Goal: Find specific page/section

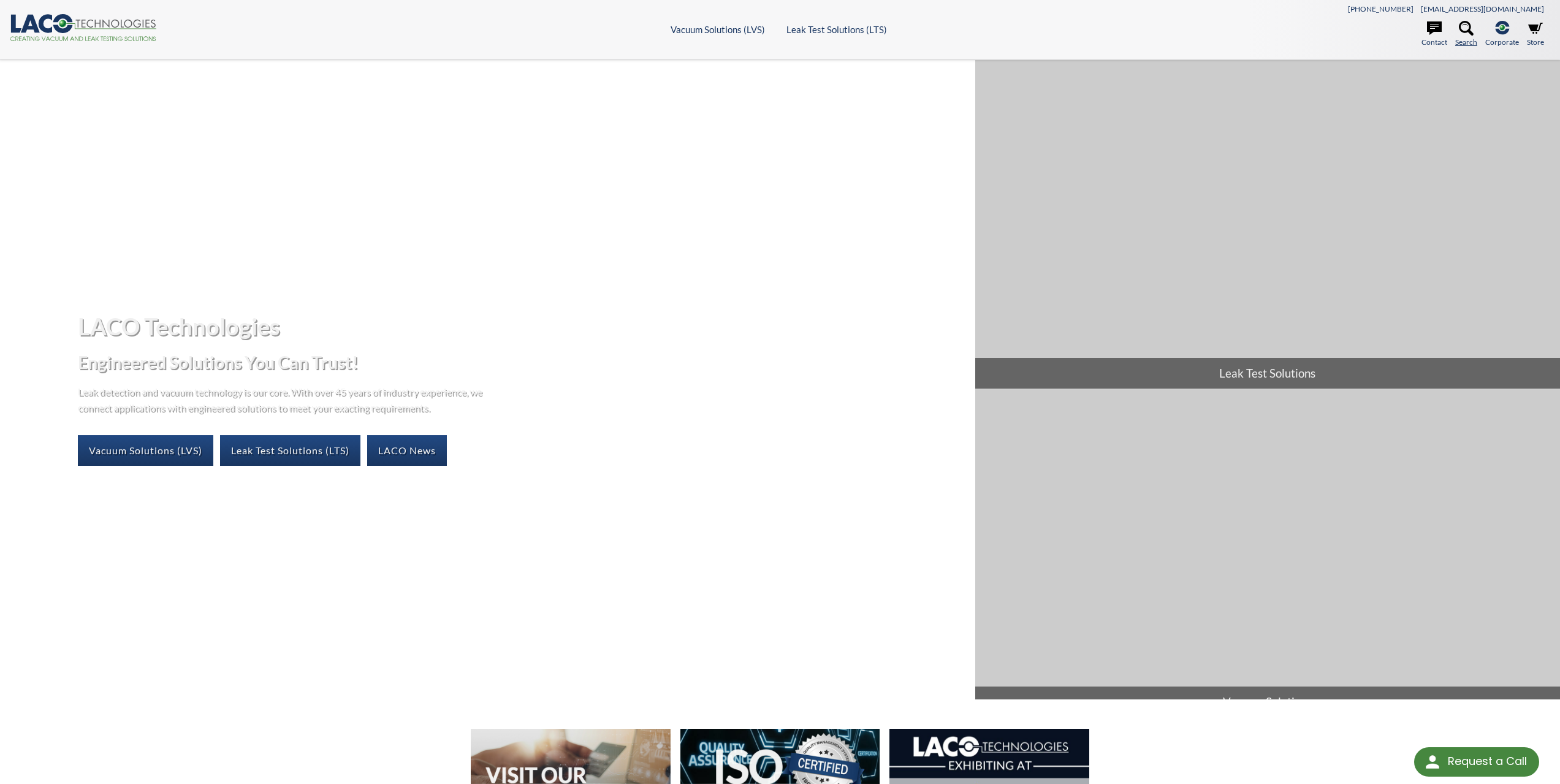
click at [1472, 35] on icon at bounding box center [1466, 28] width 15 height 15
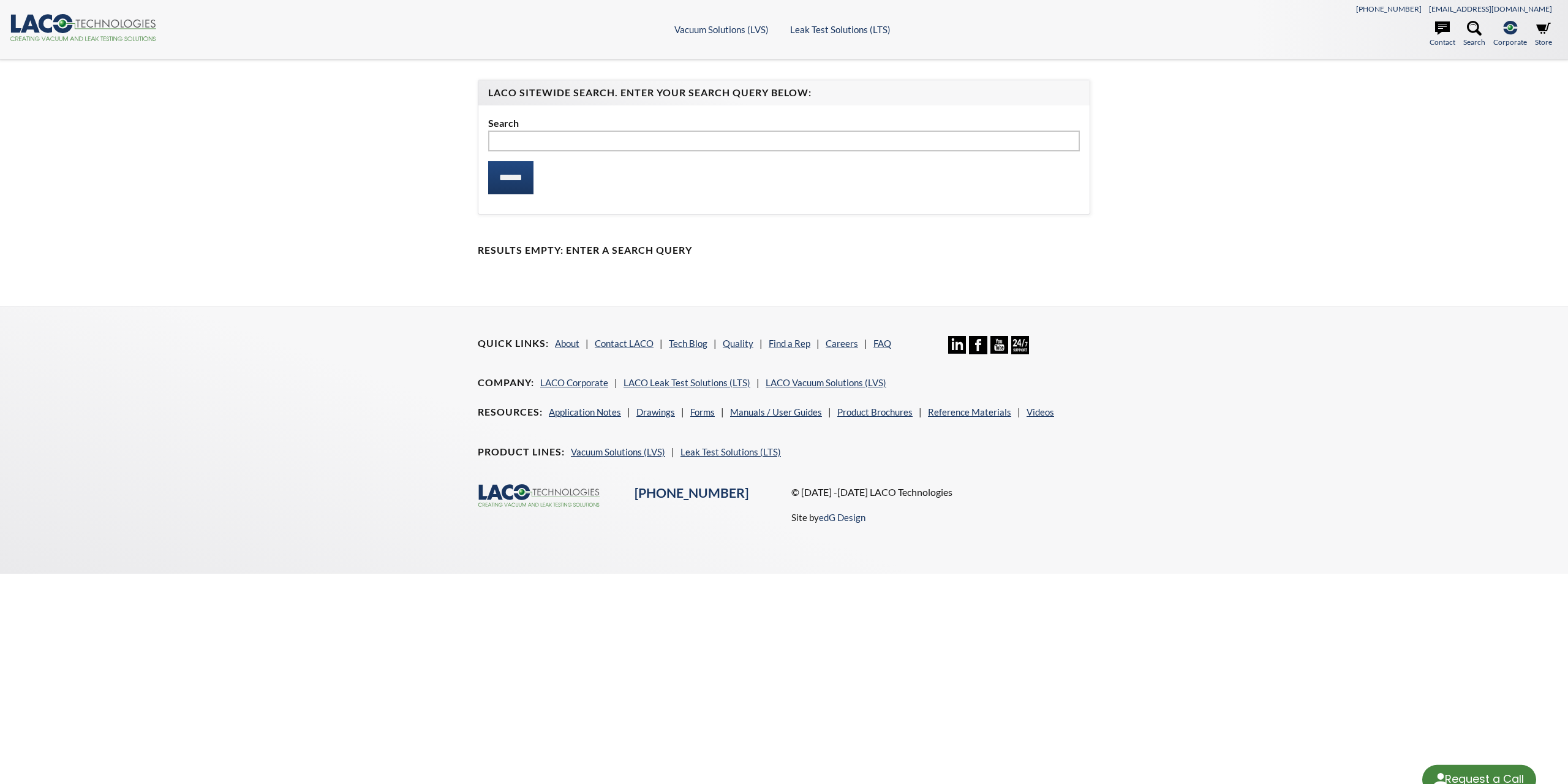
select select "Language Translate Widget"
type input "*******"
click at [488, 161] on input "******" at bounding box center [511, 178] width 45 height 33
